Goal: Transaction & Acquisition: Purchase product/service

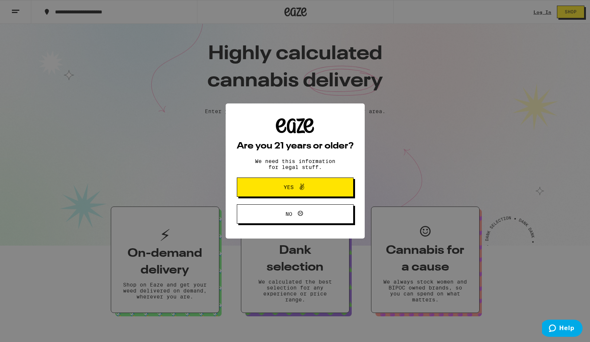
click at [305, 189] on icon at bounding box center [301, 186] width 9 height 9
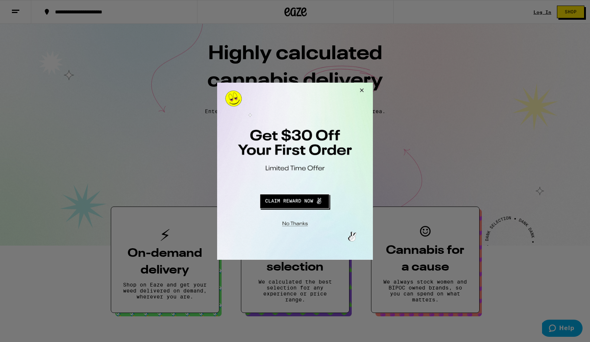
click at [363, 89] on button "Close Modal" at bounding box center [361, 91] width 20 height 18
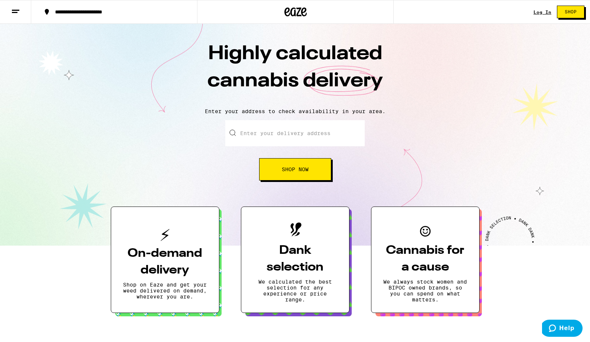
click at [564, 16] on button "Shop" at bounding box center [571, 12] width 28 height 13
